Goal: Task Accomplishment & Management: Complete application form

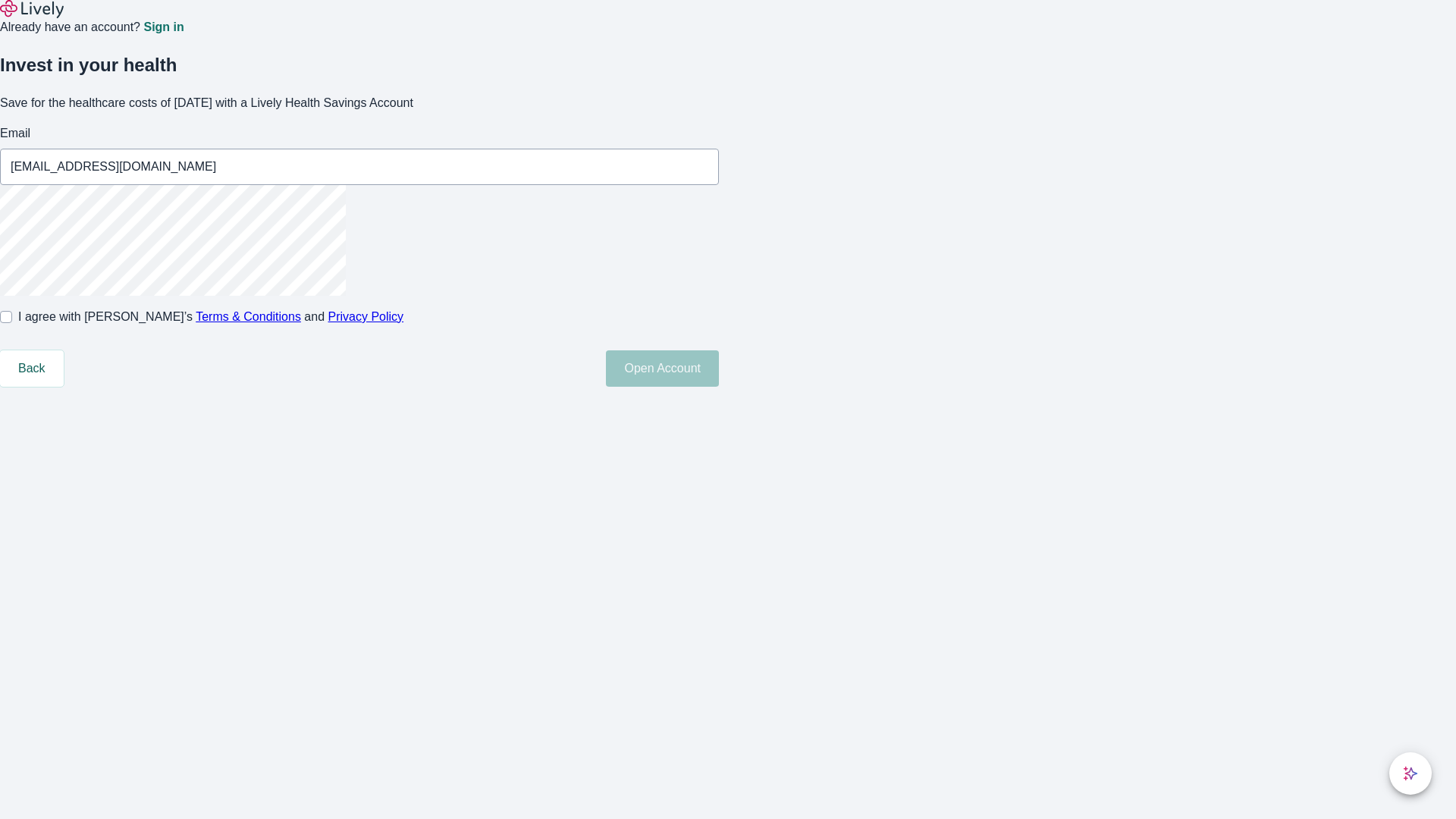
click at [12, 323] on input "I agree with Lively’s Terms & Conditions and Privacy Policy" at bounding box center [6, 317] width 12 height 12
checkbox input "true"
click at [719, 387] on button "Open Account" at bounding box center [662, 368] width 113 height 36
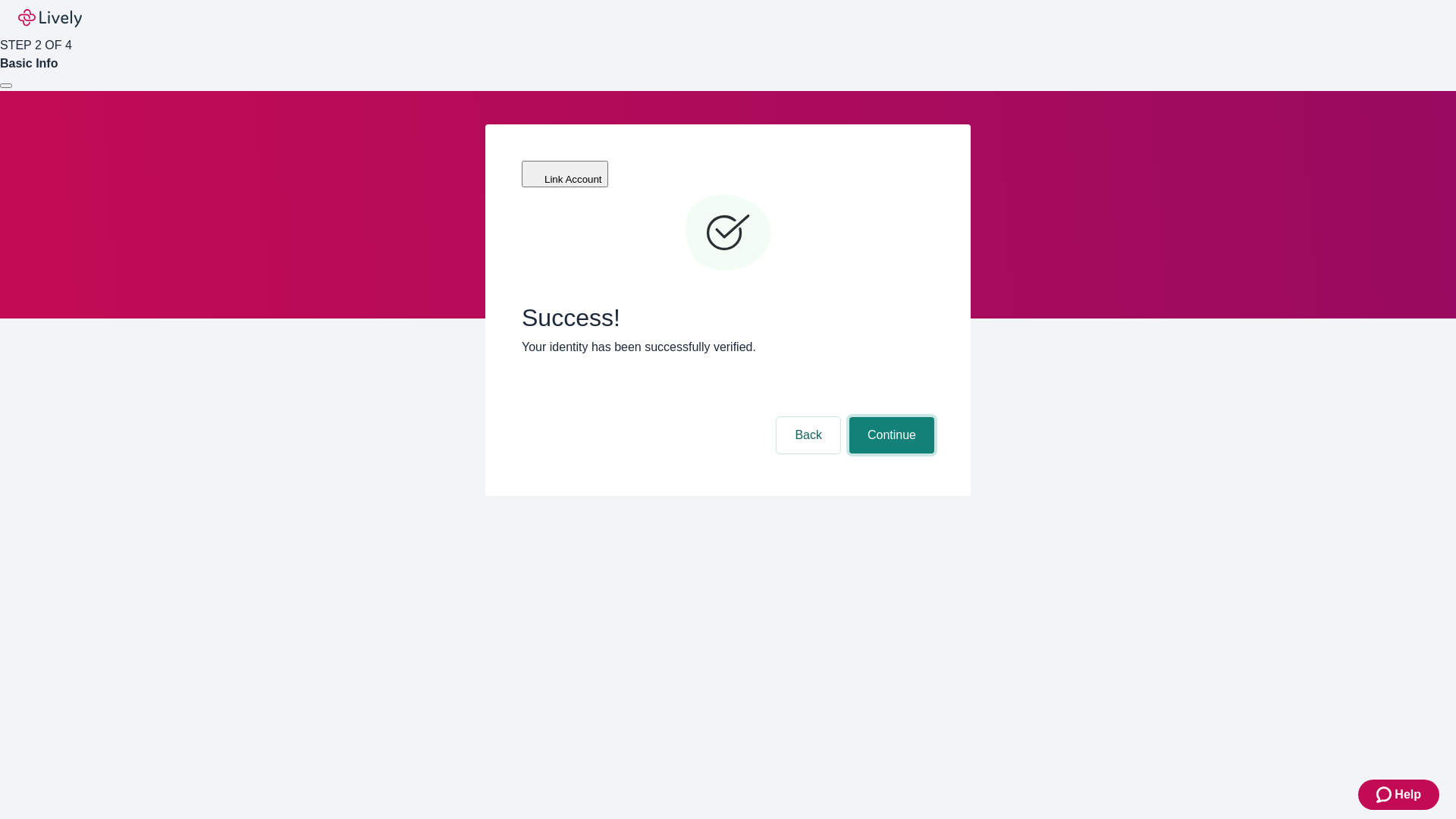
click at [890, 417] on button "Continue" at bounding box center [892, 435] width 85 height 36
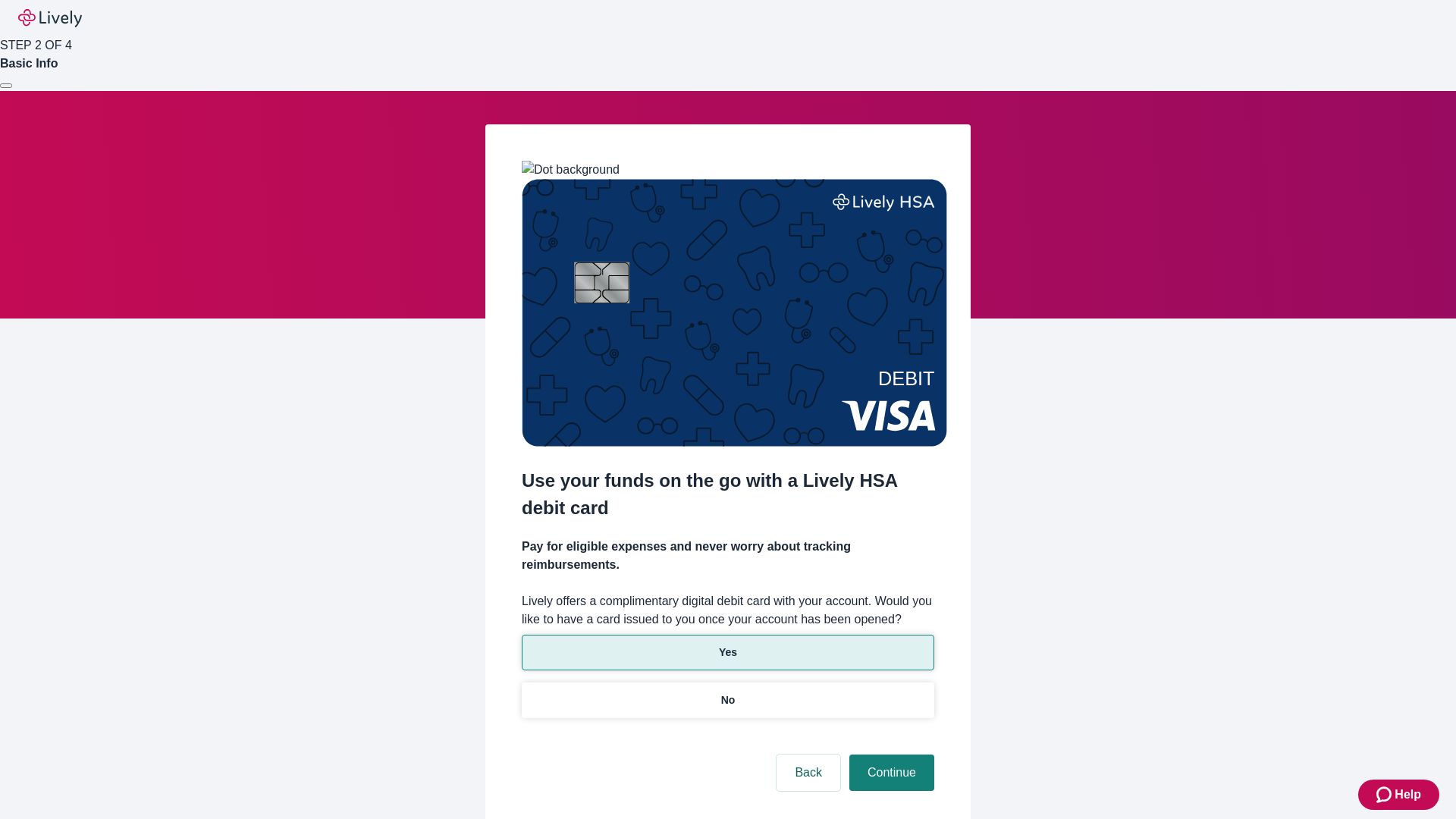
click at [727, 645] on p "Yes" at bounding box center [728, 653] width 18 height 16
click at [890, 755] on button "Continue" at bounding box center [892, 773] width 85 height 36
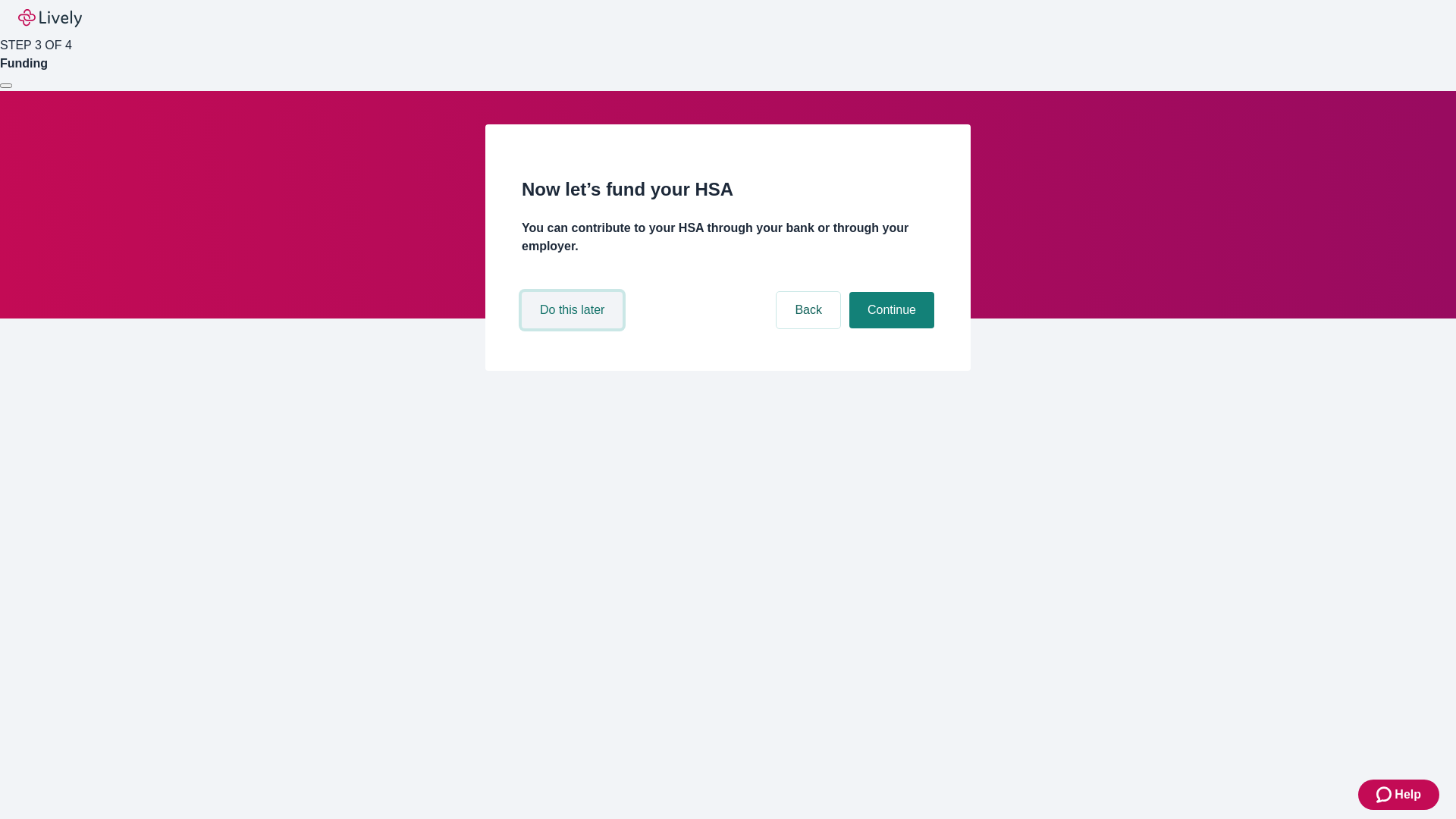
click at [574, 328] on button "Do this later" at bounding box center [571, 310] width 100 height 36
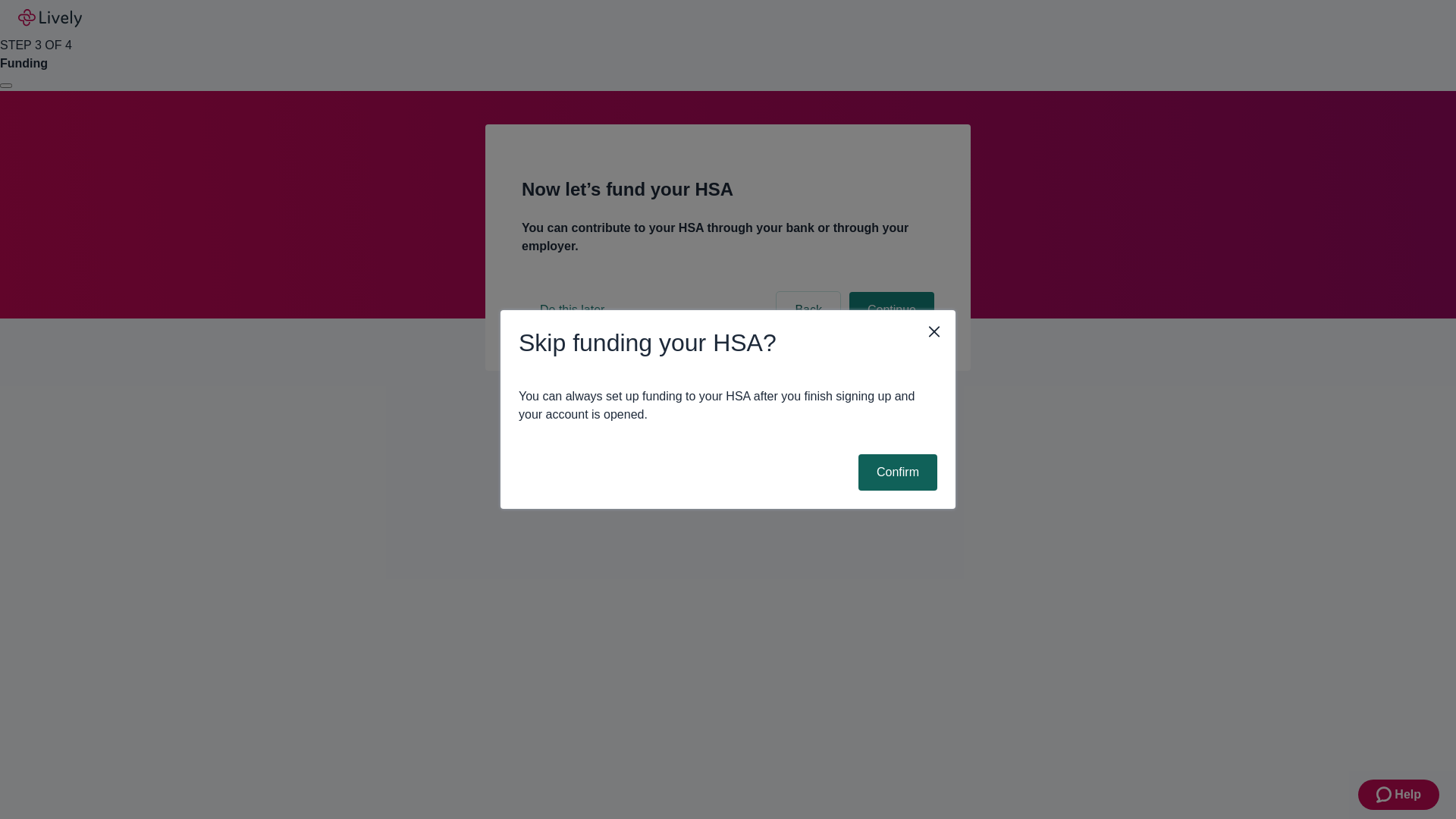
click at [895, 473] on button "Confirm" at bounding box center [897, 473] width 78 height 36
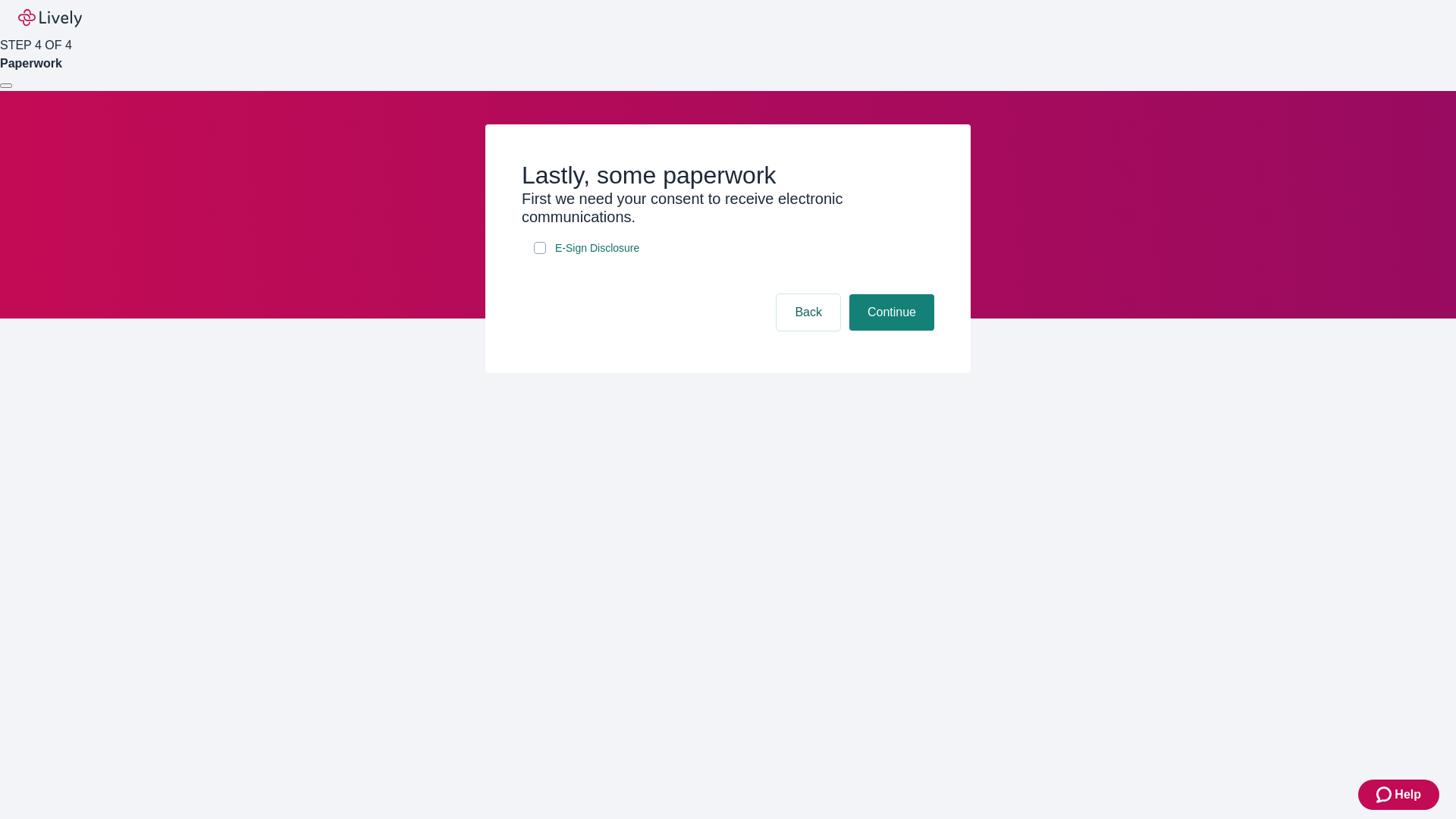
click at [540, 255] on input "E-Sign Disclosure" at bounding box center [540, 248] width 12 height 12
checkbox input "true"
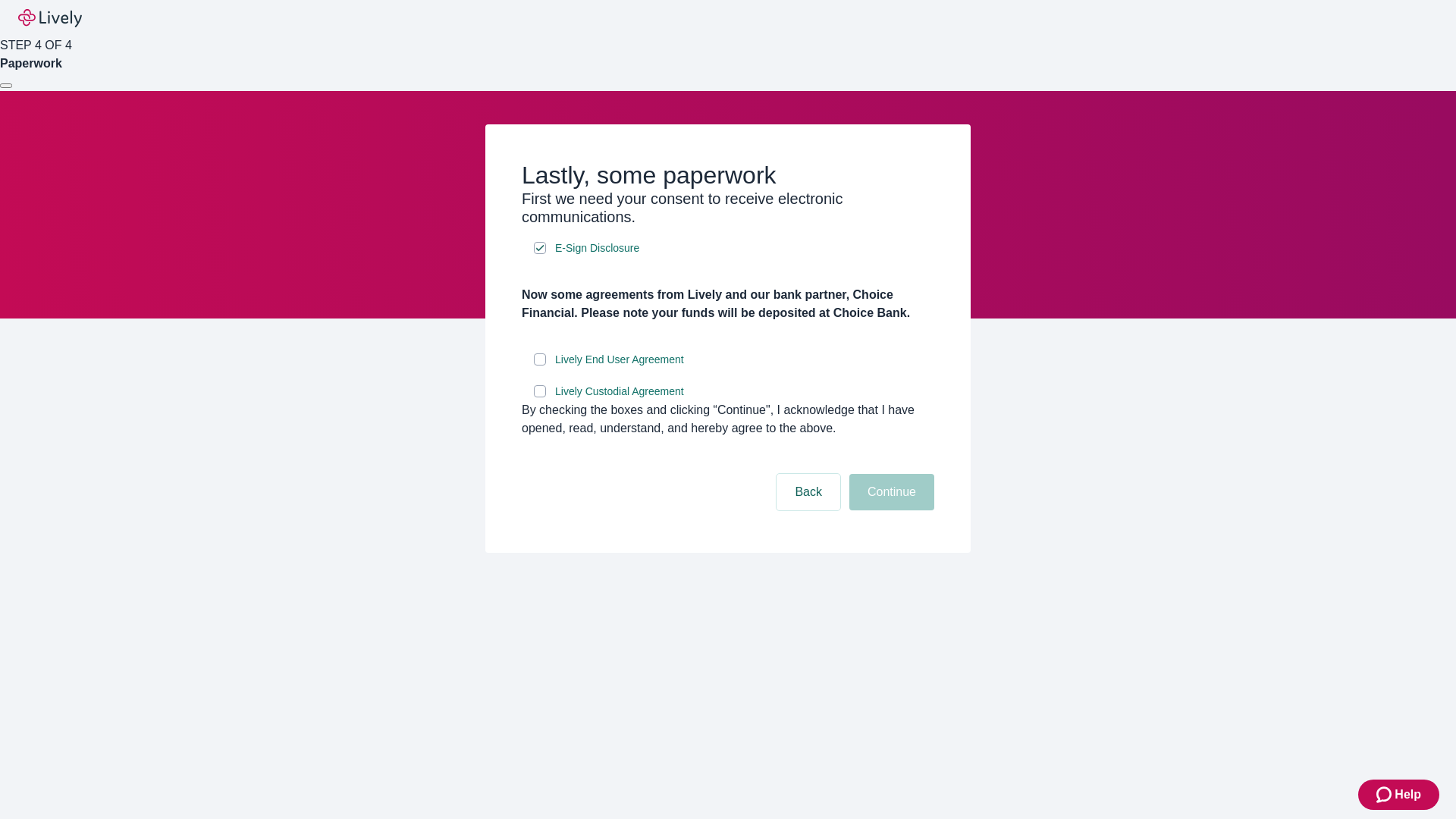
click at [540, 365] on input "Lively End User Agreement" at bounding box center [540, 359] width 12 height 12
checkbox input "true"
click at [540, 397] on input "Lively Custodial Agreement" at bounding box center [540, 391] width 12 height 12
checkbox input "true"
click at [890, 511] on button "Continue" at bounding box center [892, 493] width 85 height 36
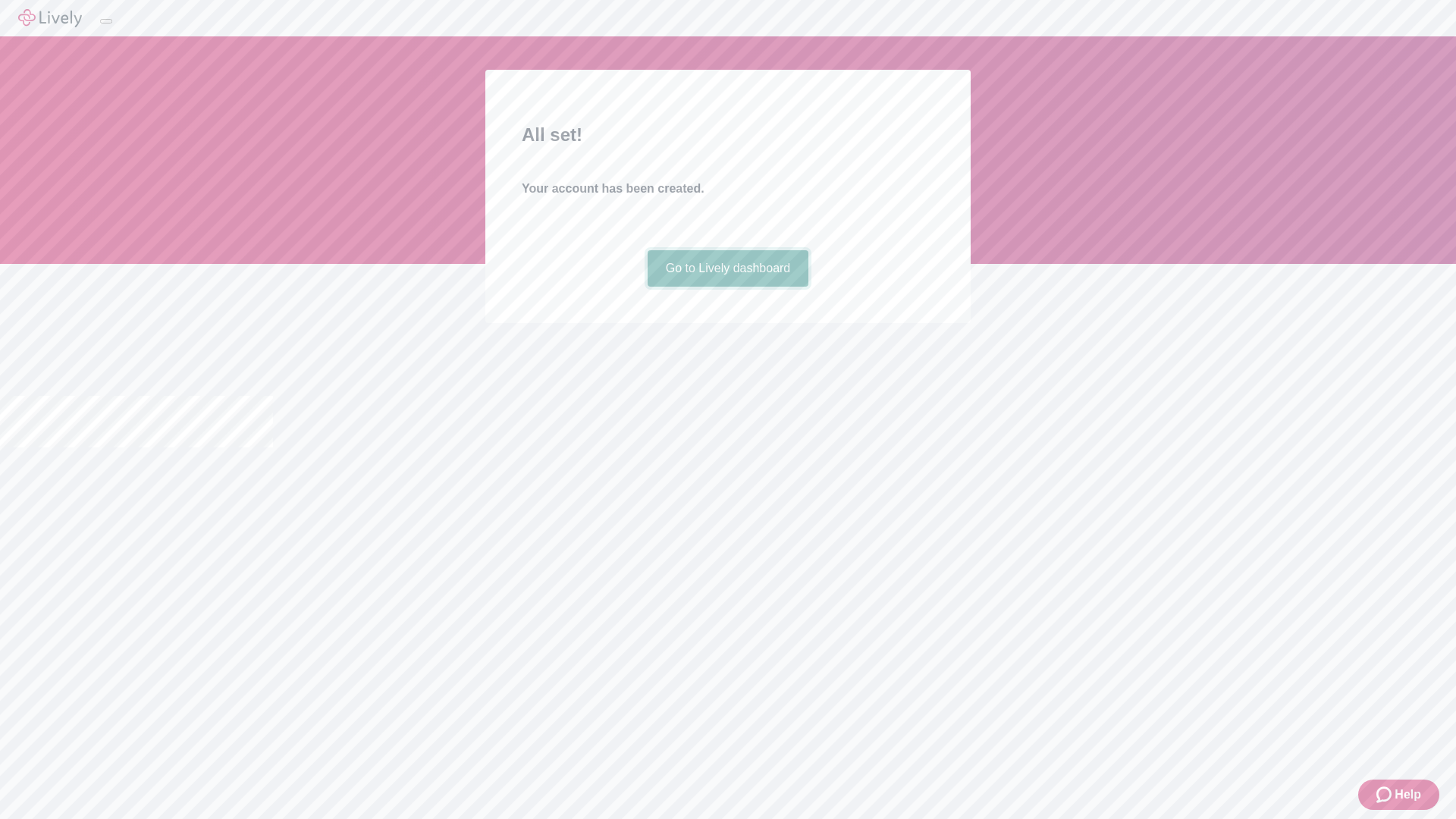
click at [727, 287] on link "Go to Lively dashboard" at bounding box center [728, 269] width 162 height 36
